Goal: Communication & Community: Connect with others

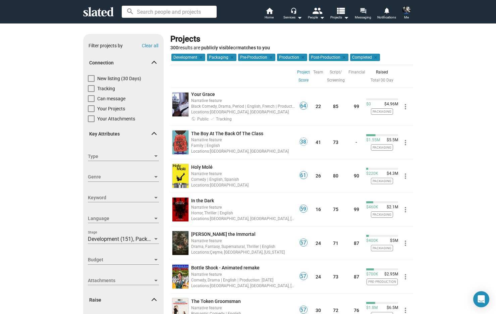
click at [363, 16] on span "Messaging" at bounding box center [363, 17] width 16 height 8
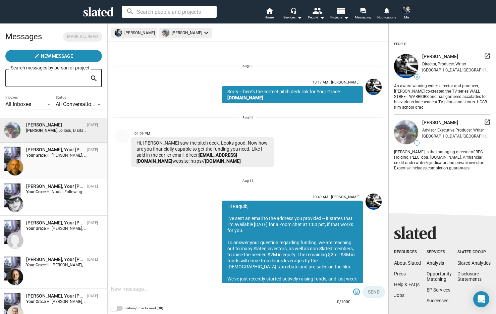
scroll to position [5238, 0]
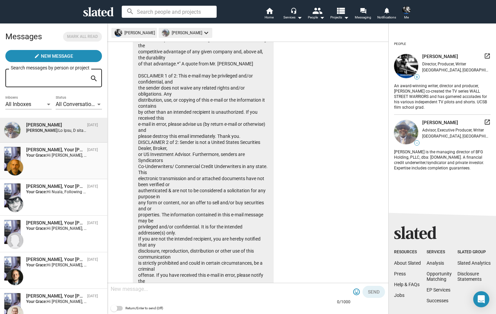
click at [53, 155] on span "Hi [PERSON_NAME], Thanks for your response. You referenced the project "One Mor…" at bounding box center [334, 155] width 574 height 5
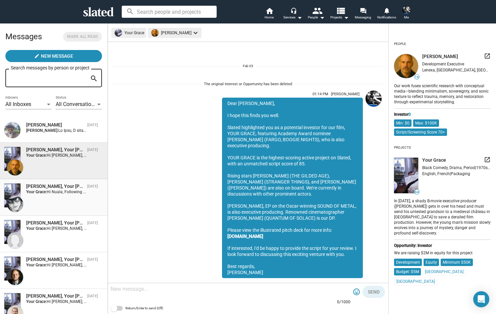
scroll to position [501, 0]
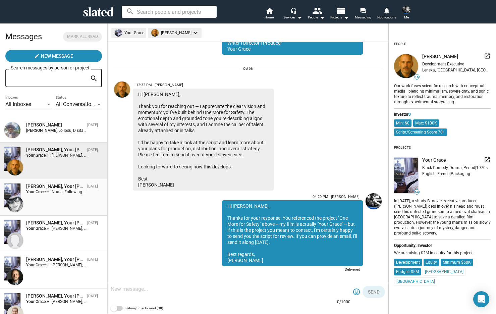
click at [50, 192] on span "Hi Nuala, Following up again. Any chance to read Your Grace? Thanks, [PERSON_NA…" at bounding box center [126, 192] width 159 height 5
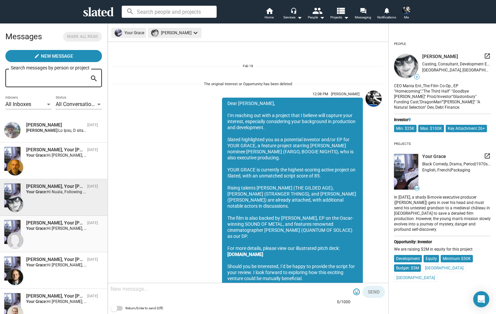
scroll to position [781, 0]
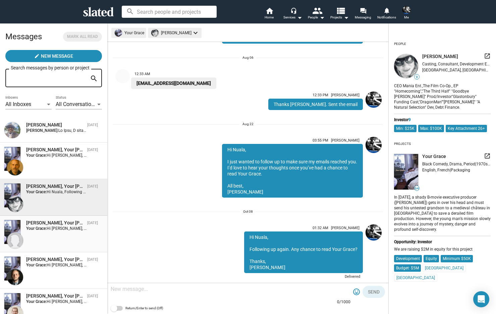
click at [48, 225] on div "[PERSON_NAME], Your [PERSON_NAME]" at bounding box center [55, 223] width 58 height 6
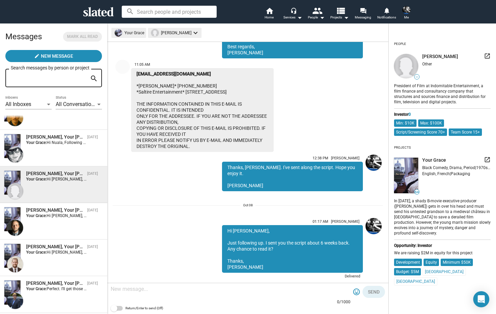
scroll to position [51, 0]
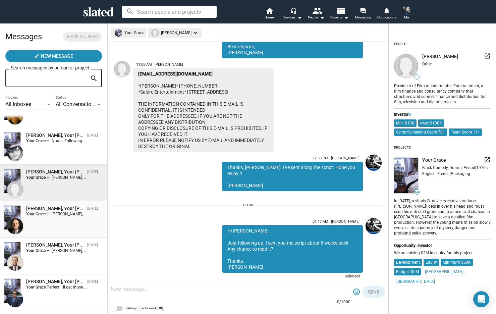
click at [51, 224] on div "[PERSON_NAME], Your [PERSON_NAME] [DATE] Your Grace: Hi [PERSON_NAME], Just fol…" at bounding box center [53, 219] width 99 height 29
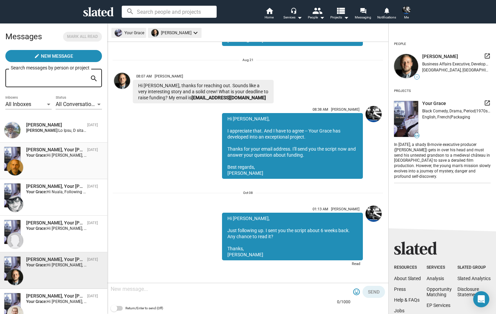
click at [49, 158] on span "Hi [PERSON_NAME], Thanks for your response. You referenced the project "One Mor…" at bounding box center [334, 155] width 574 height 5
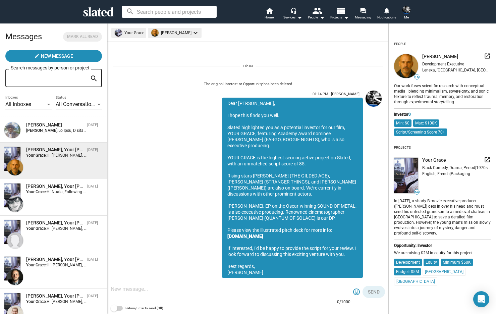
scroll to position [501, 0]
